Goal: Information Seeking & Learning: Learn about a topic

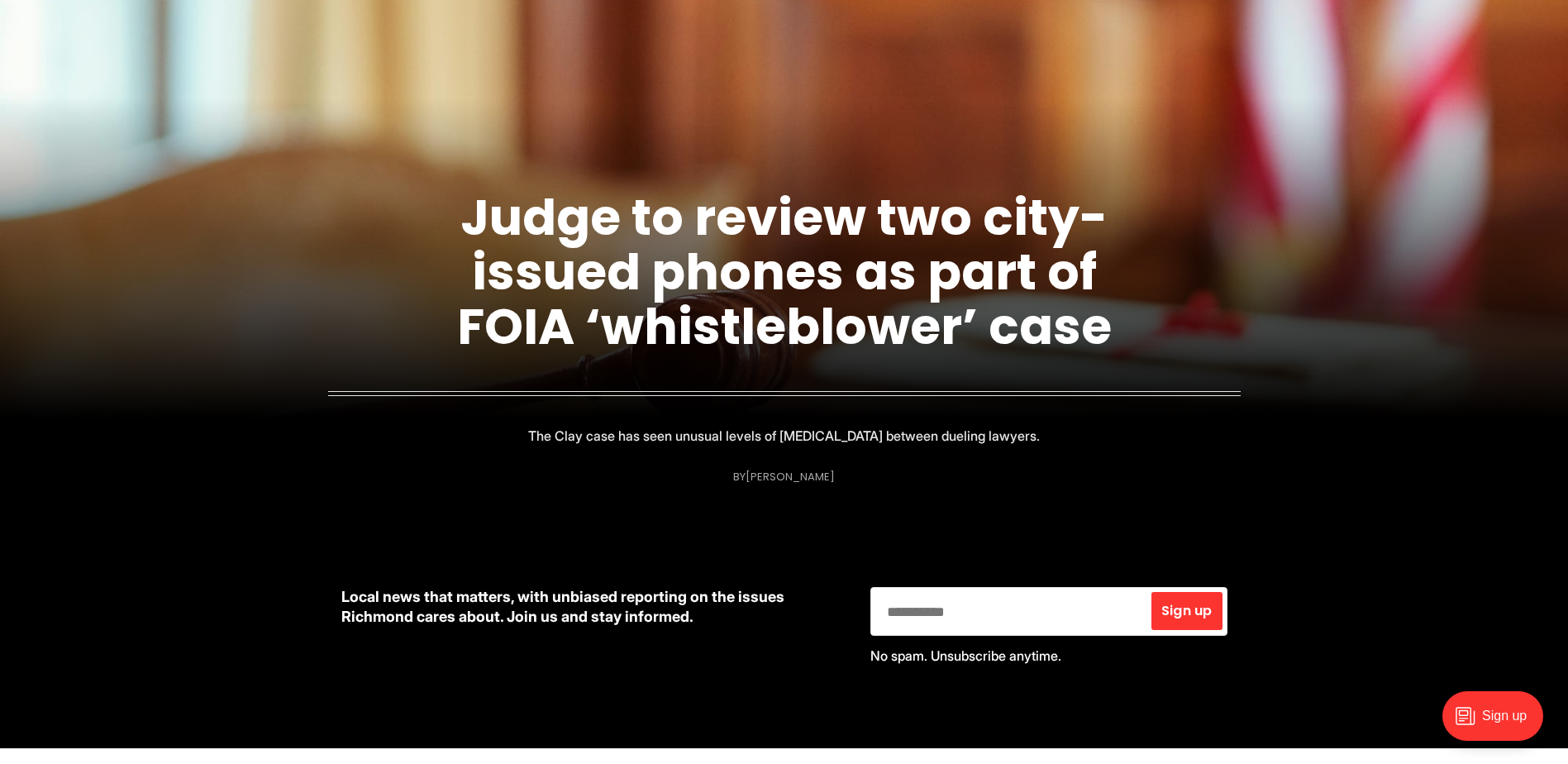
scroll to position [248, 0]
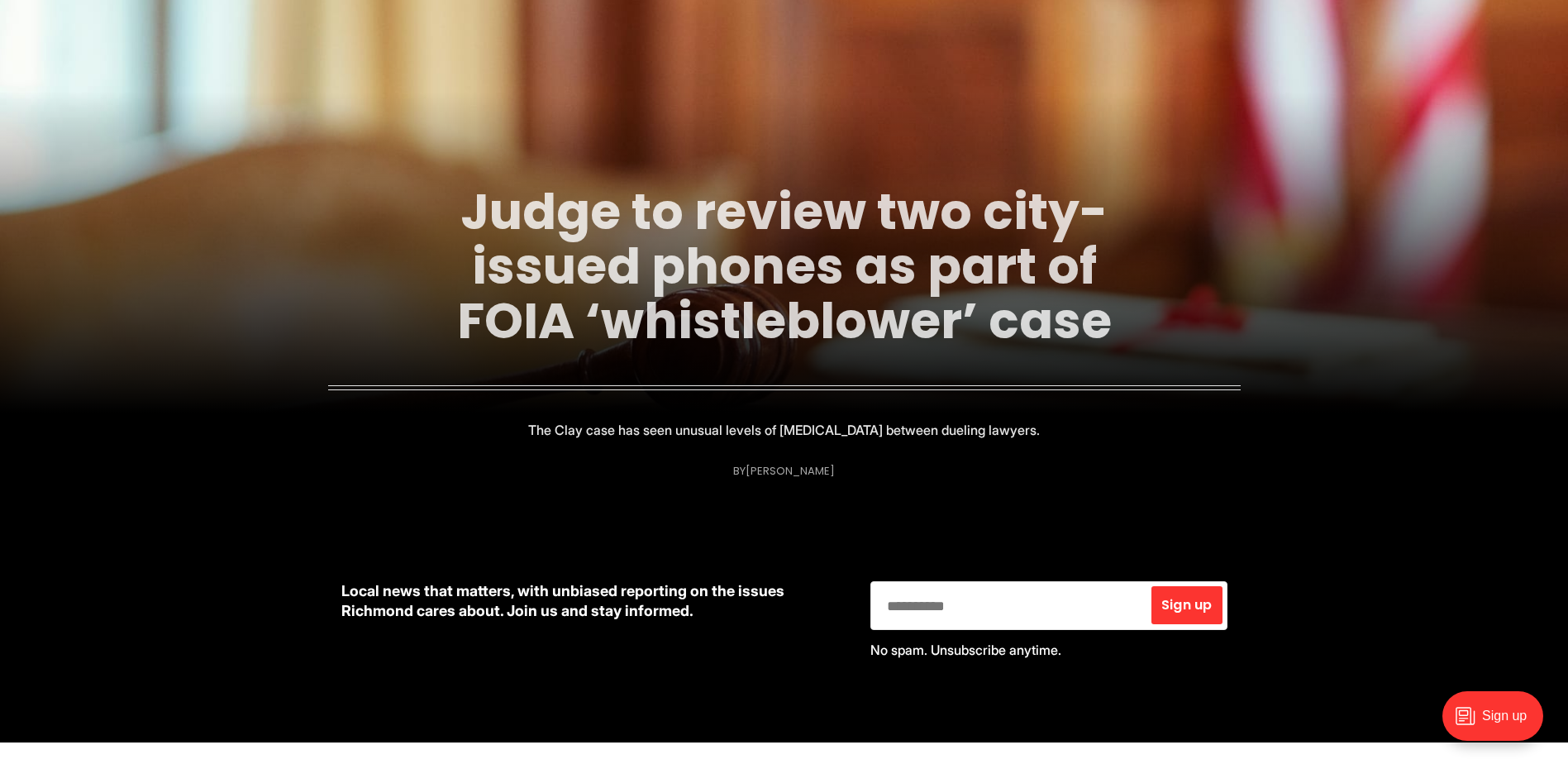
click at [764, 315] on link "Judge to review two city-issued phones as part of FOIA ‘whistleblower’ case" at bounding box center [784, 266] width 655 height 179
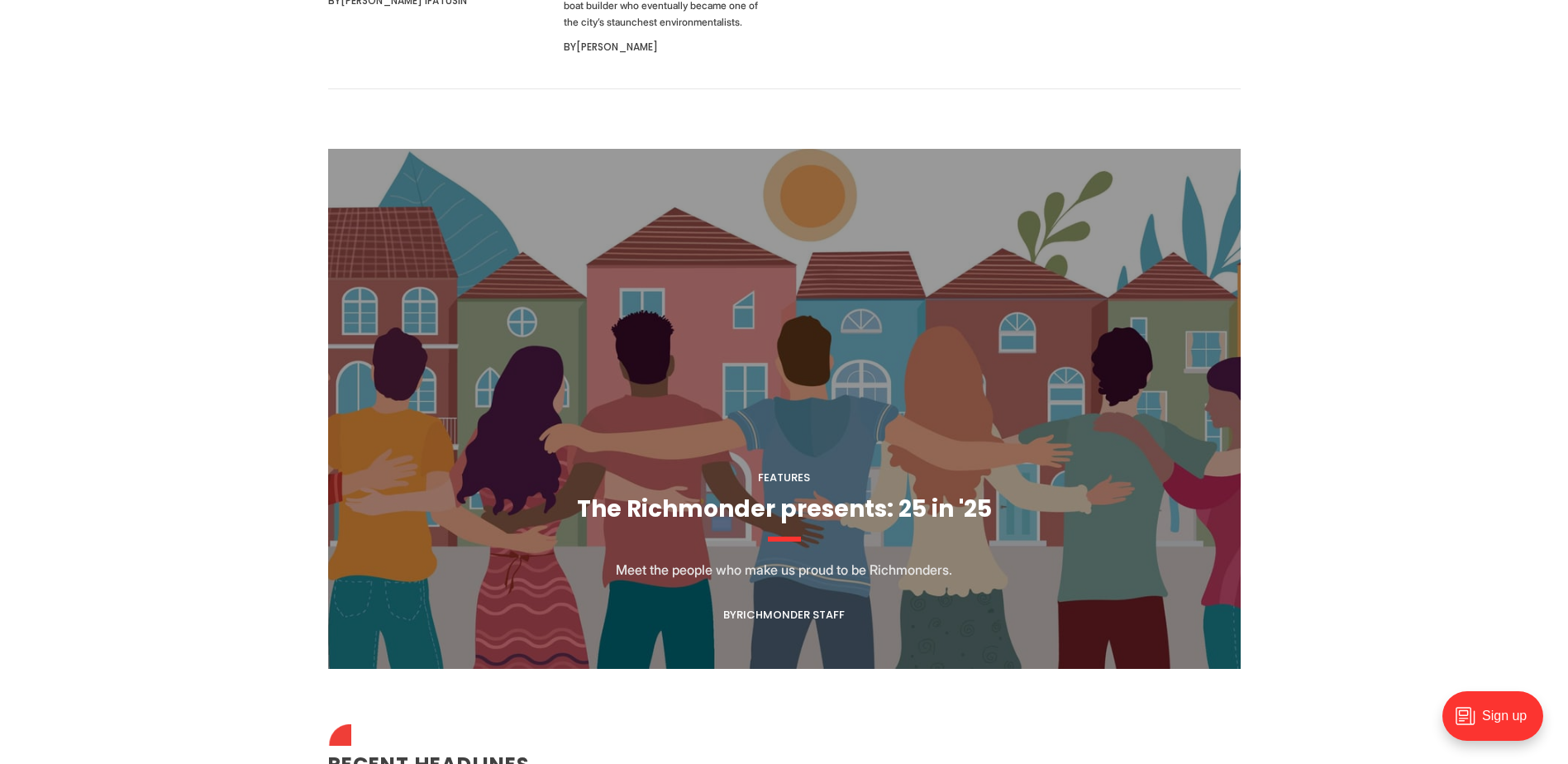
scroll to position [1489, 0]
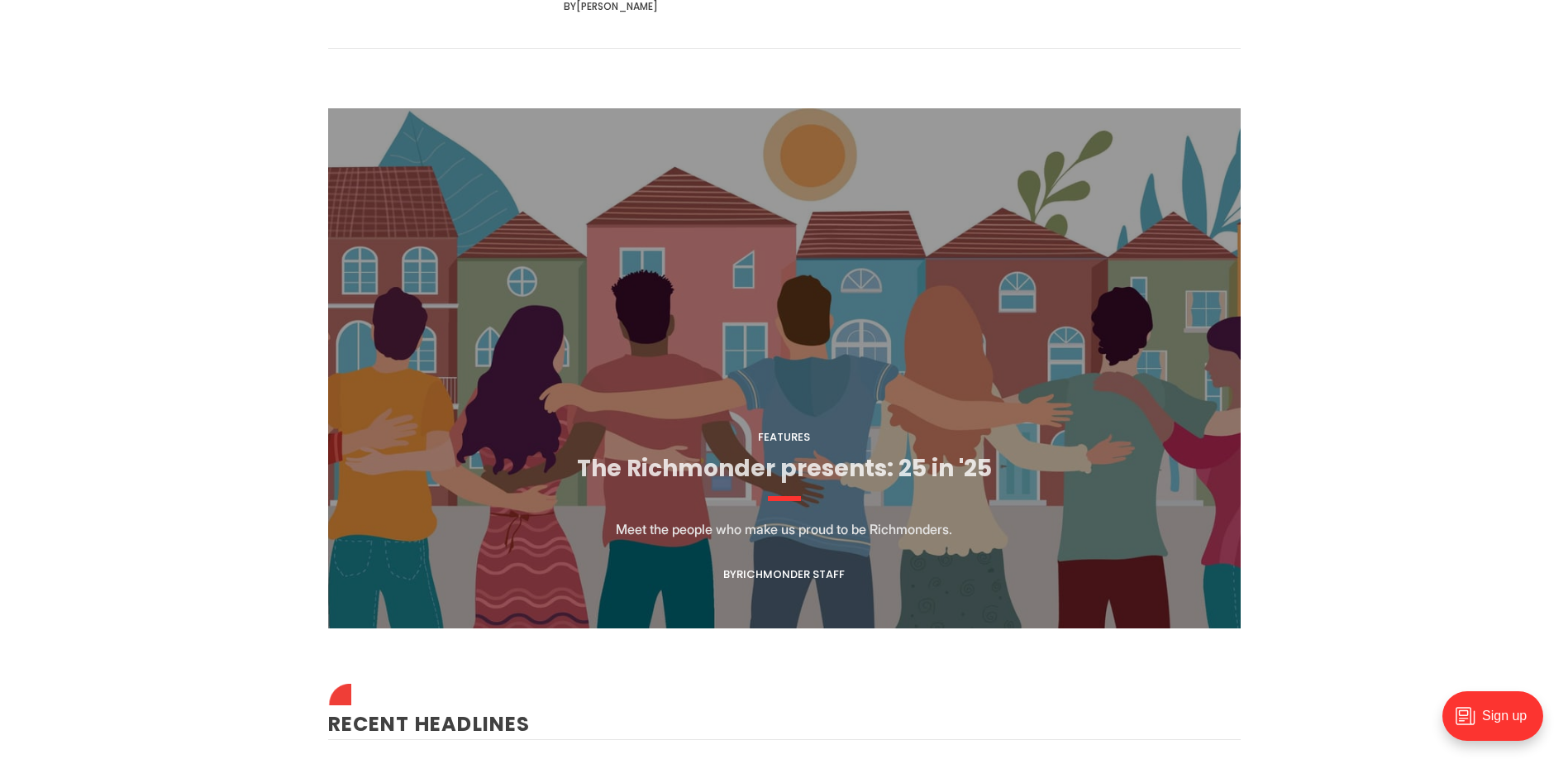
click at [762, 452] on link "The Richmonder presents: 25 in '25" at bounding box center [784, 469] width 415 height 33
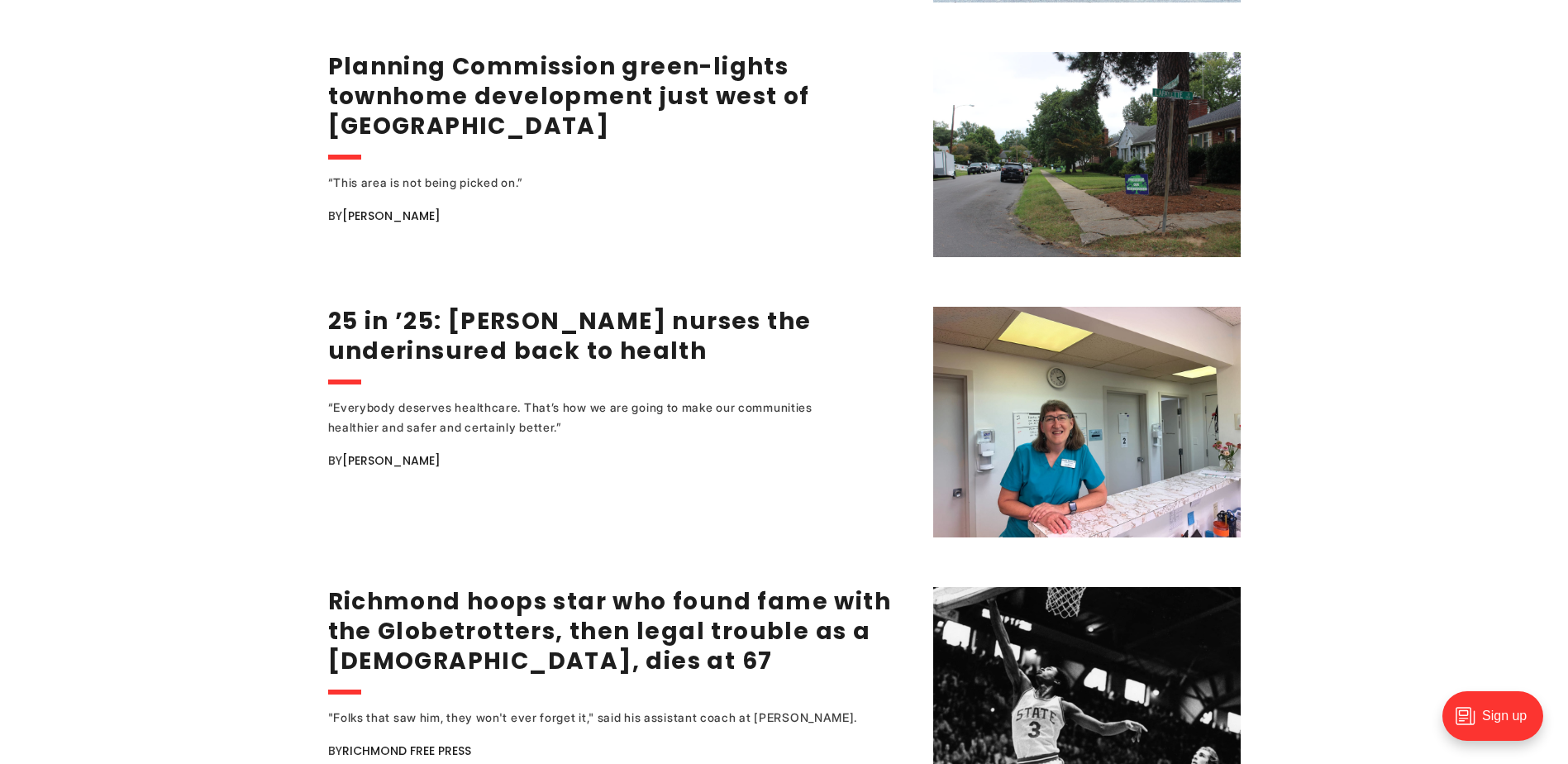
scroll to position [3225, 0]
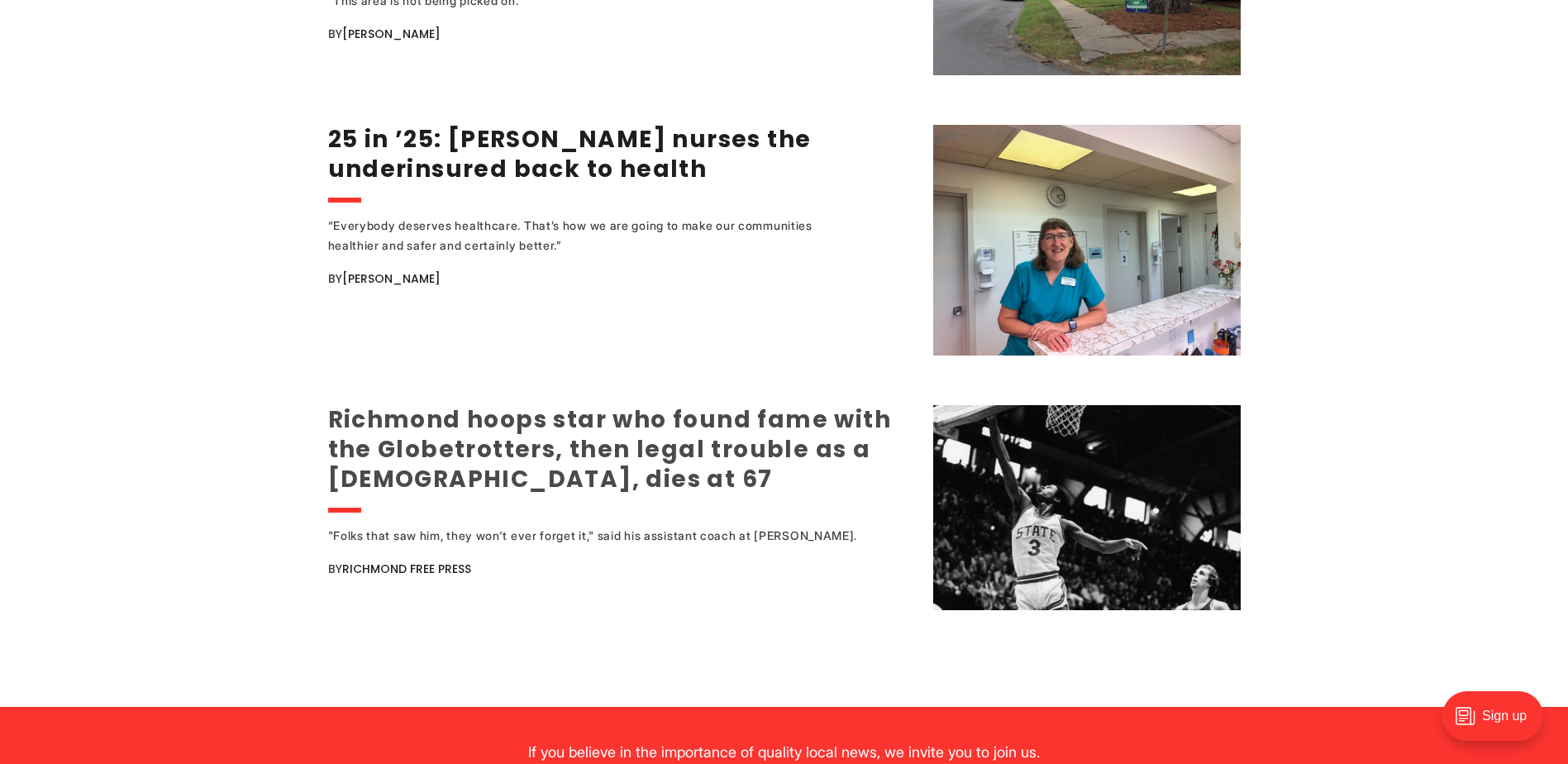
click at [356, 416] on link "Richmond hoops star who found fame with the Globetrotters, then legal trouble a…" at bounding box center [610, 449] width 563 height 92
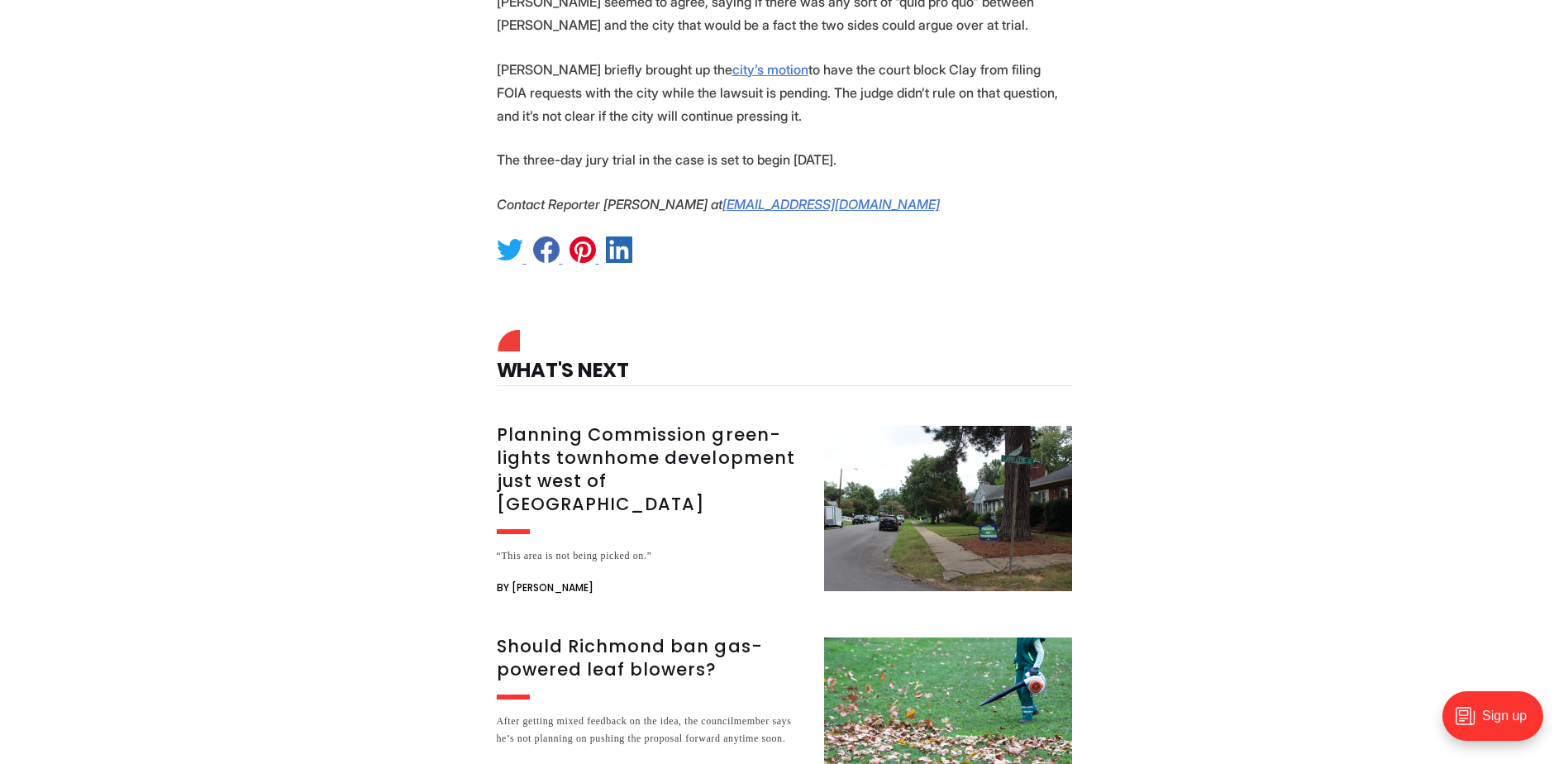
scroll to position [3143, 0]
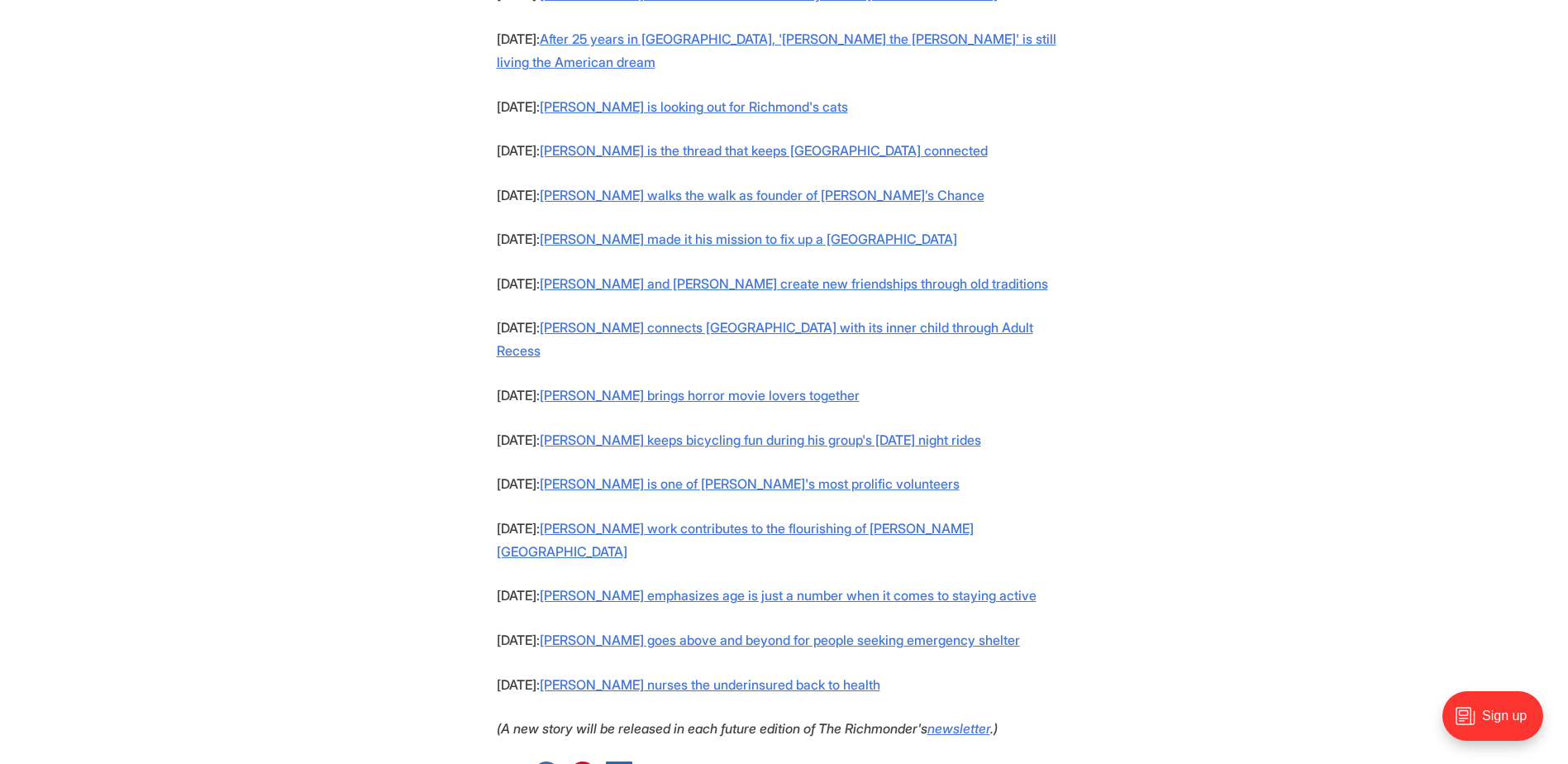
scroll to position [1571, 0]
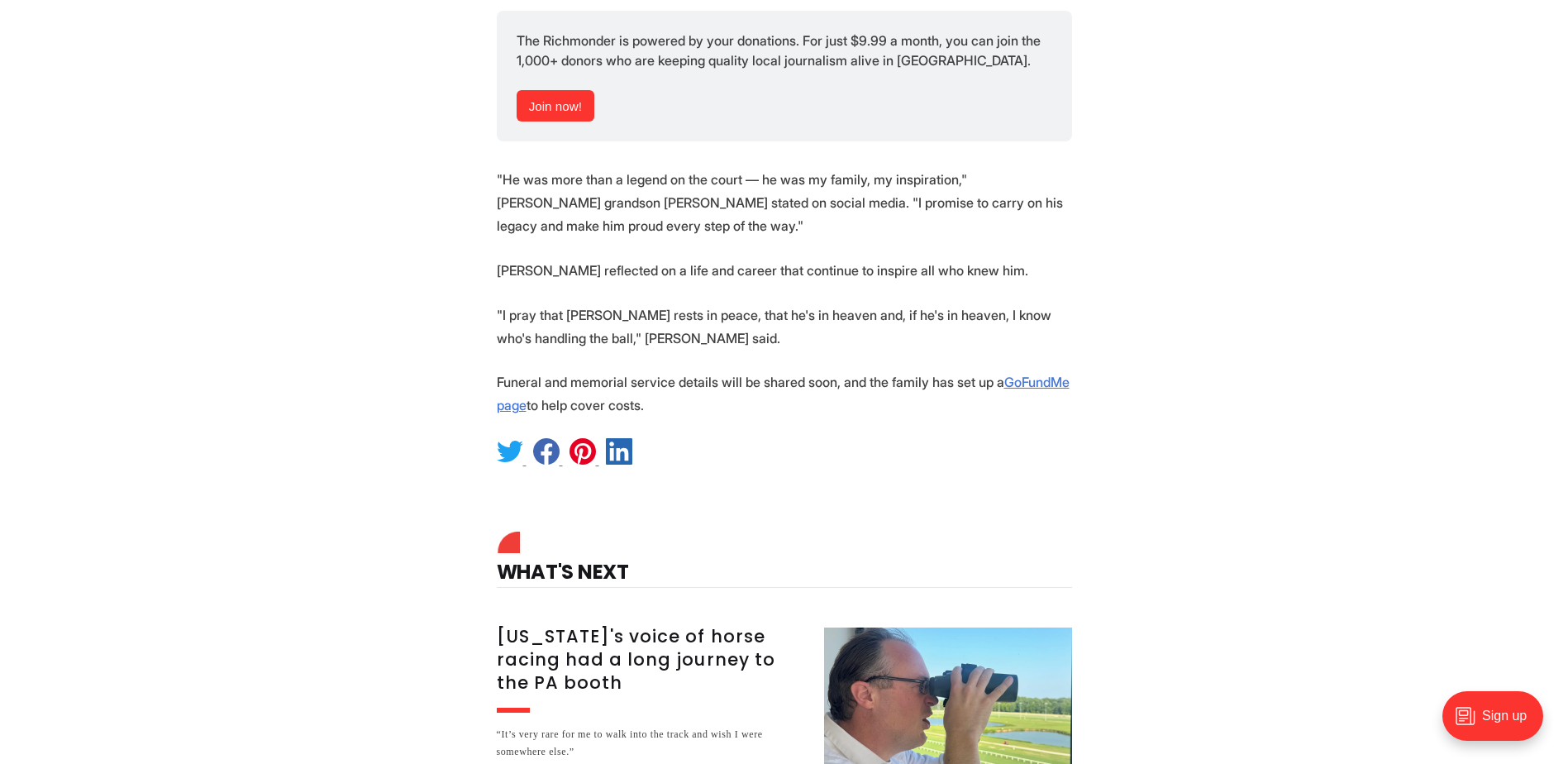
scroll to position [2233, 0]
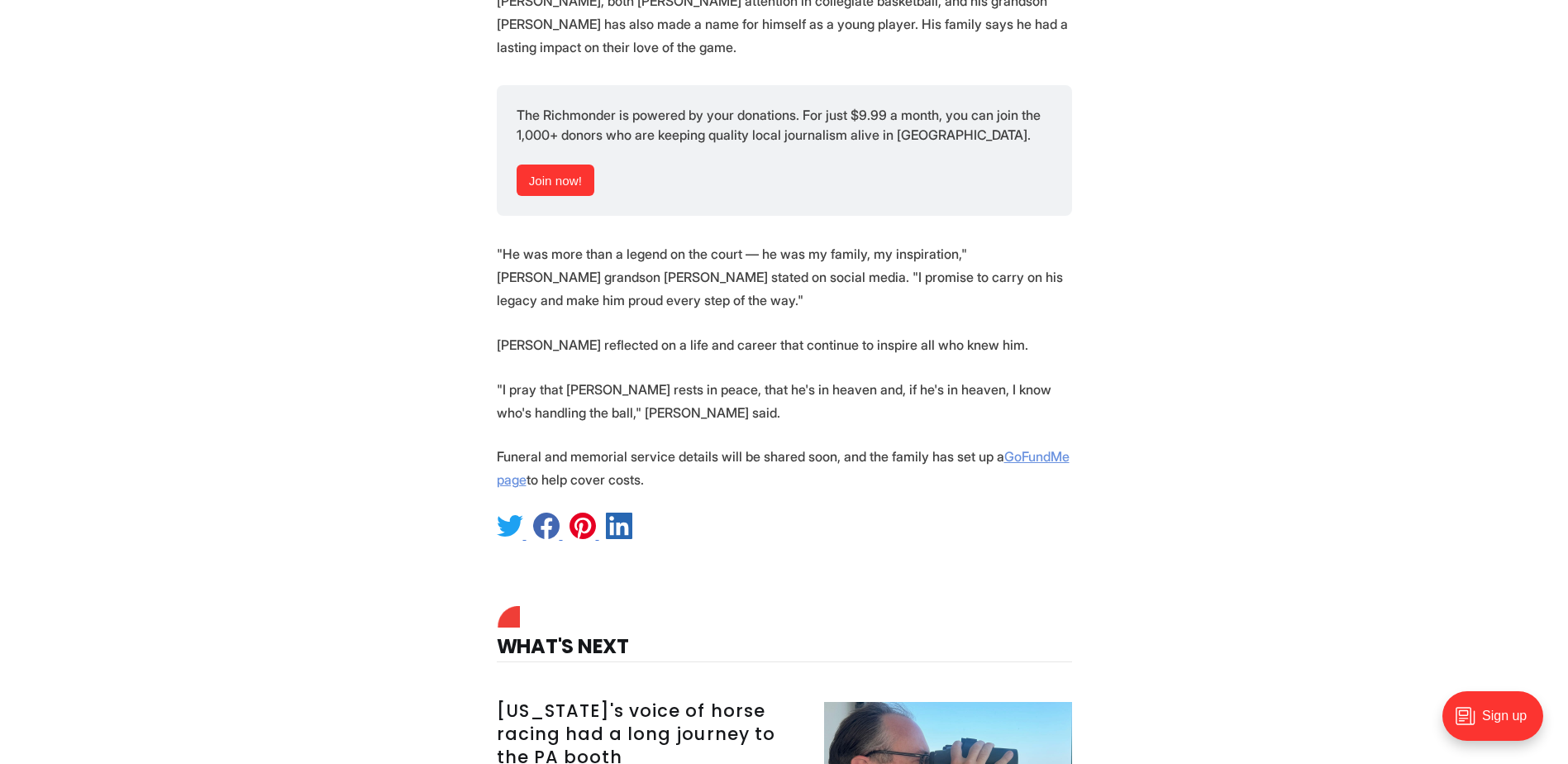
click at [1018, 448] on link "GoFundMe page" at bounding box center [783, 468] width 573 height 39
